Goal: Task Accomplishment & Management: Use online tool/utility

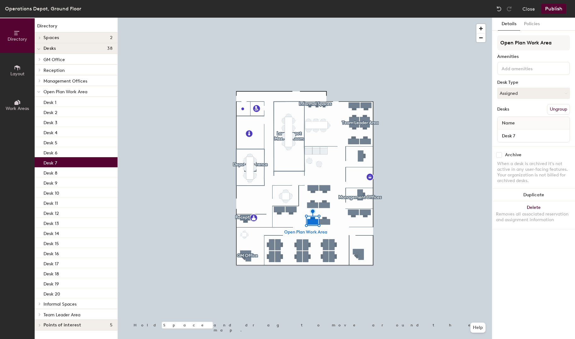
click at [547, 91] on button "Assigned" at bounding box center [534, 93] width 73 height 11
click at [526, 100] on div "Open Plan Work Area Amenities Desk Type Assigned Desks Ungroup Name Desk 7" at bounding box center [534, 90] width 73 height 111
click at [532, 26] on button "Policies" at bounding box center [532, 24] width 23 height 13
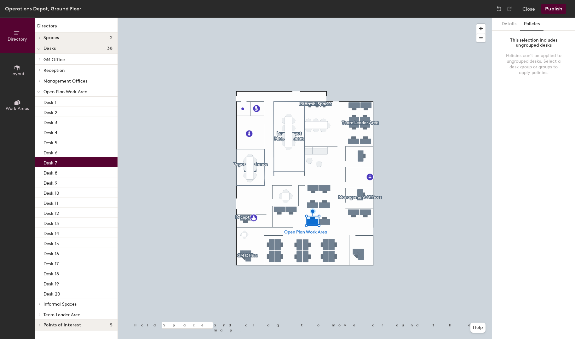
click at [512, 25] on button "Details" at bounding box center [509, 24] width 22 height 13
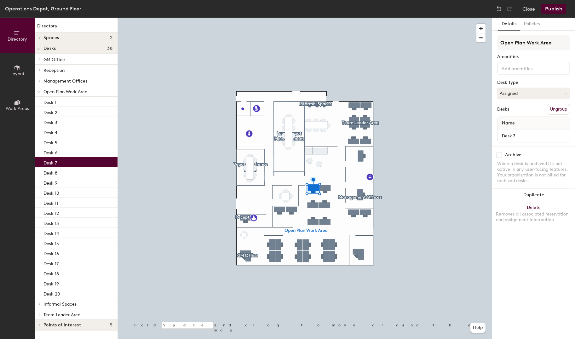
click at [63, 161] on div "Desk 7" at bounding box center [76, 162] width 83 height 10
click at [555, 90] on button "Assigned" at bounding box center [534, 93] width 73 height 11
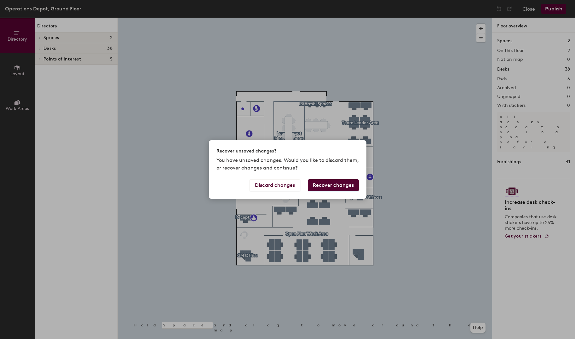
click at [288, 189] on button "Discard changes" at bounding box center [275, 185] width 51 height 12
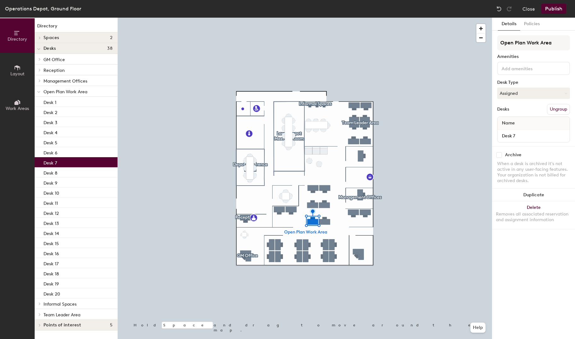
click at [552, 95] on button "Assigned" at bounding box center [534, 93] width 73 height 11
click at [536, 21] on button "Policies" at bounding box center [532, 24] width 23 height 13
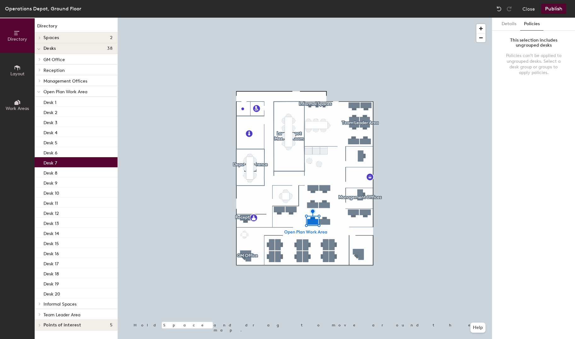
click at [518, 25] on button "Details" at bounding box center [509, 24] width 22 height 13
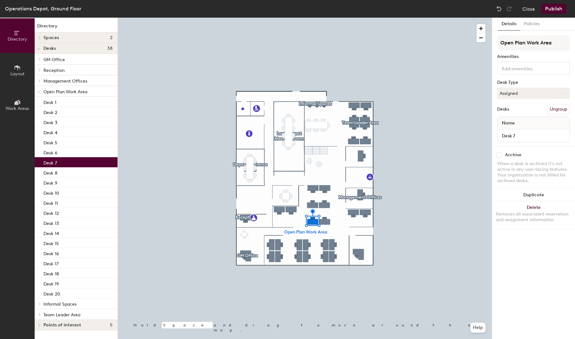
click at [22, 71] on button "Layout" at bounding box center [17, 70] width 35 height 35
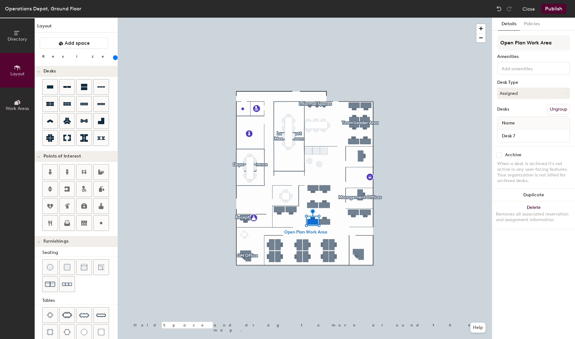
drag, startPoint x: 15, startPoint y: 108, endPoint x: 15, endPoint y: 101, distance: 7.3
click at [15, 108] on span "Work Areas" at bounding box center [17, 108] width 23 height 5
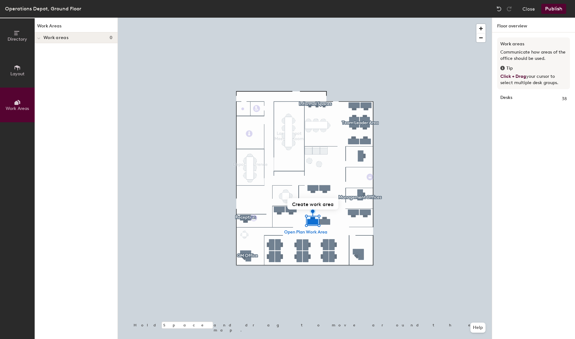
click at [17, 39] on span "Directory" at bounding box center [18, 39] width 20 height 5
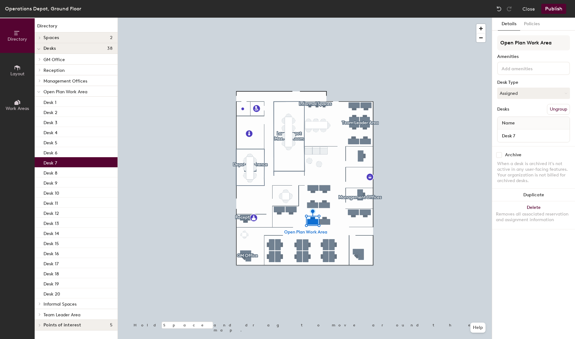
click at [552, 8] on button "Publish" at bounding box center [554, 9] width 25 height 10
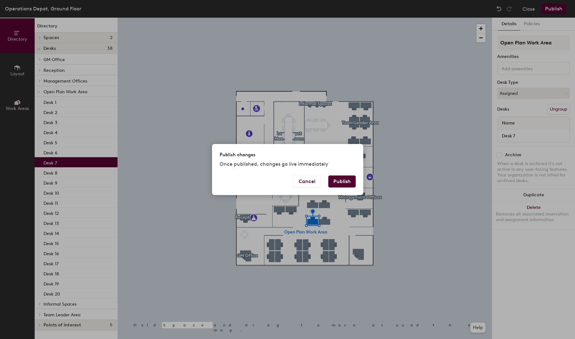
click at [317, 182] on button "Cancel" at bounding box center [307, 182] width 27 height 12
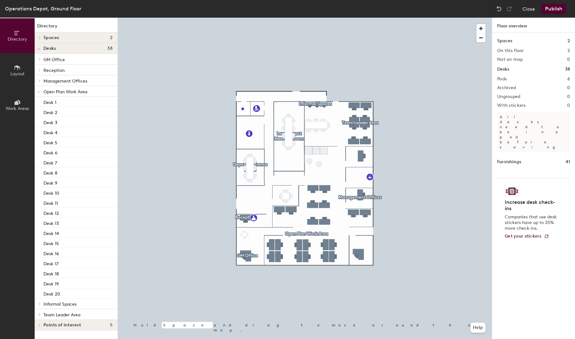
click at [535, 6] on button "Close" at bounding box center [529, 9] width 13 height 10
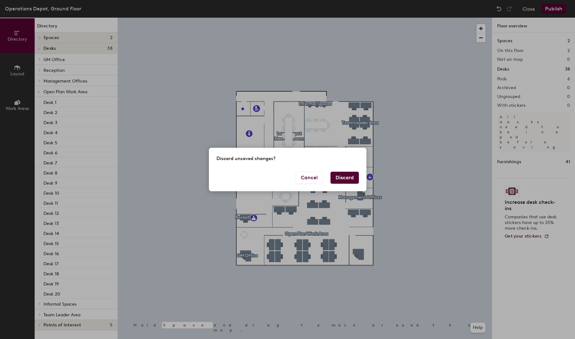
click at [343, 178] on button "Discard" at bounding box center [345, 178] width 28 height 12
